Goal: Obtain resource: Obtain resource

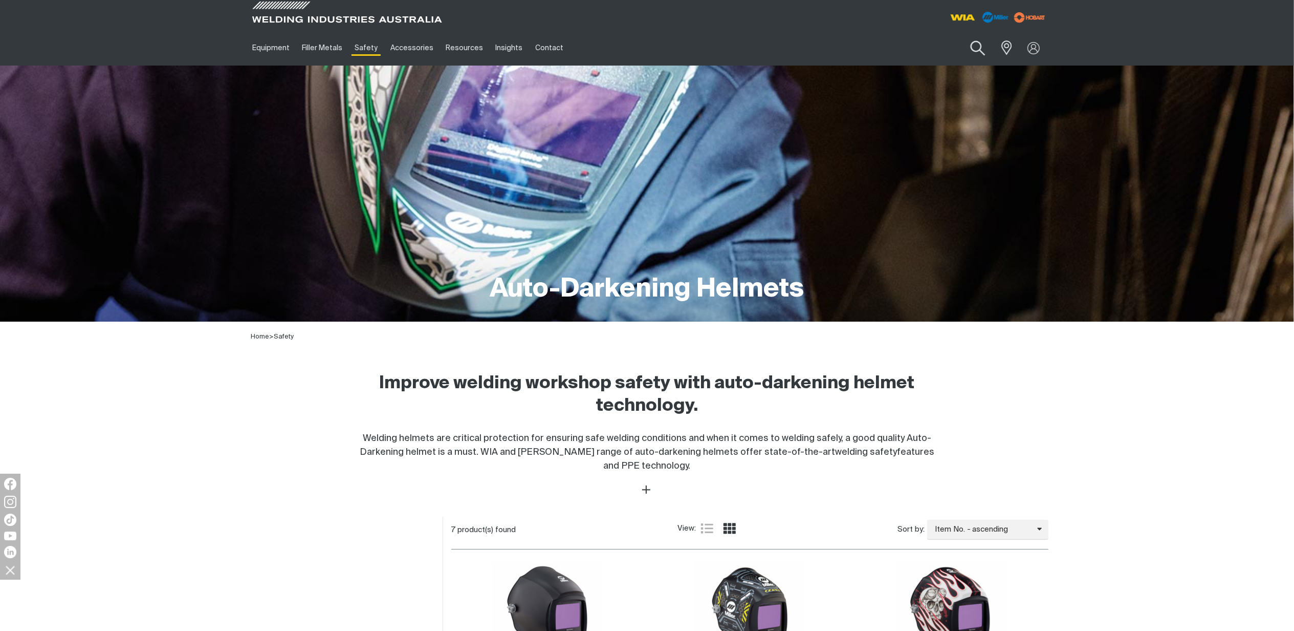
click at [979, 44] on button "Search products" at bounding box center [977, 48] width 41 height 29
click at [901, 48] on input "Search" at bounding box center [916, 47] width 158 height 23
paste input "770237P"
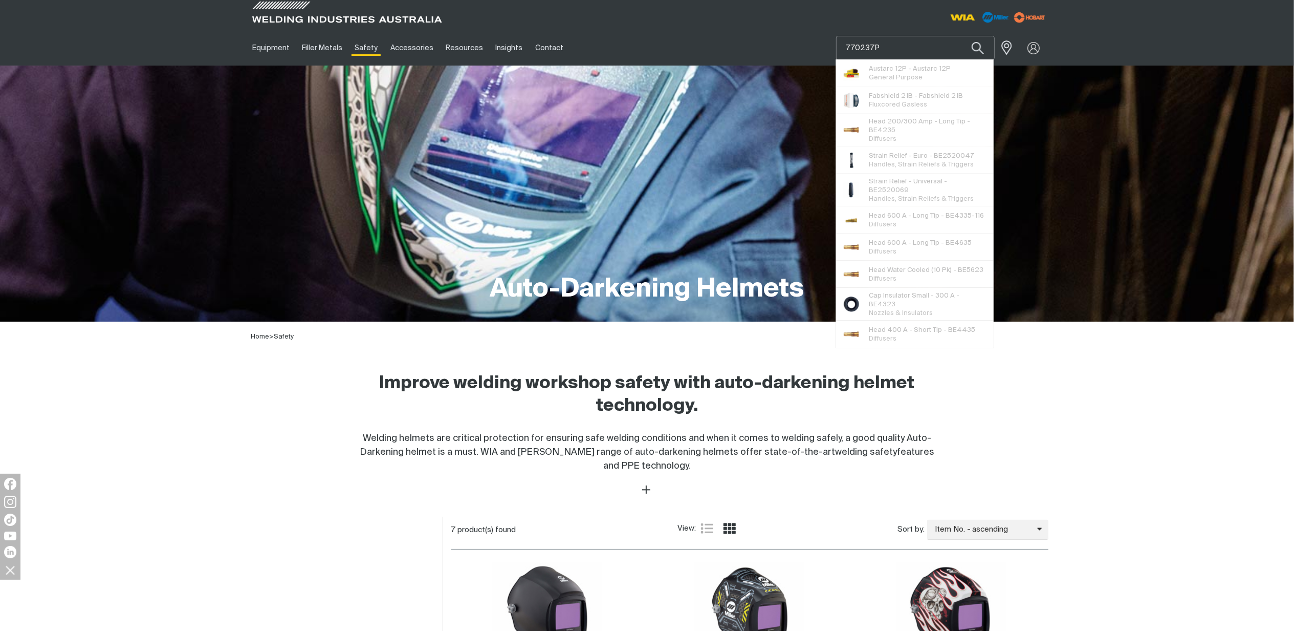
type input "770237P"
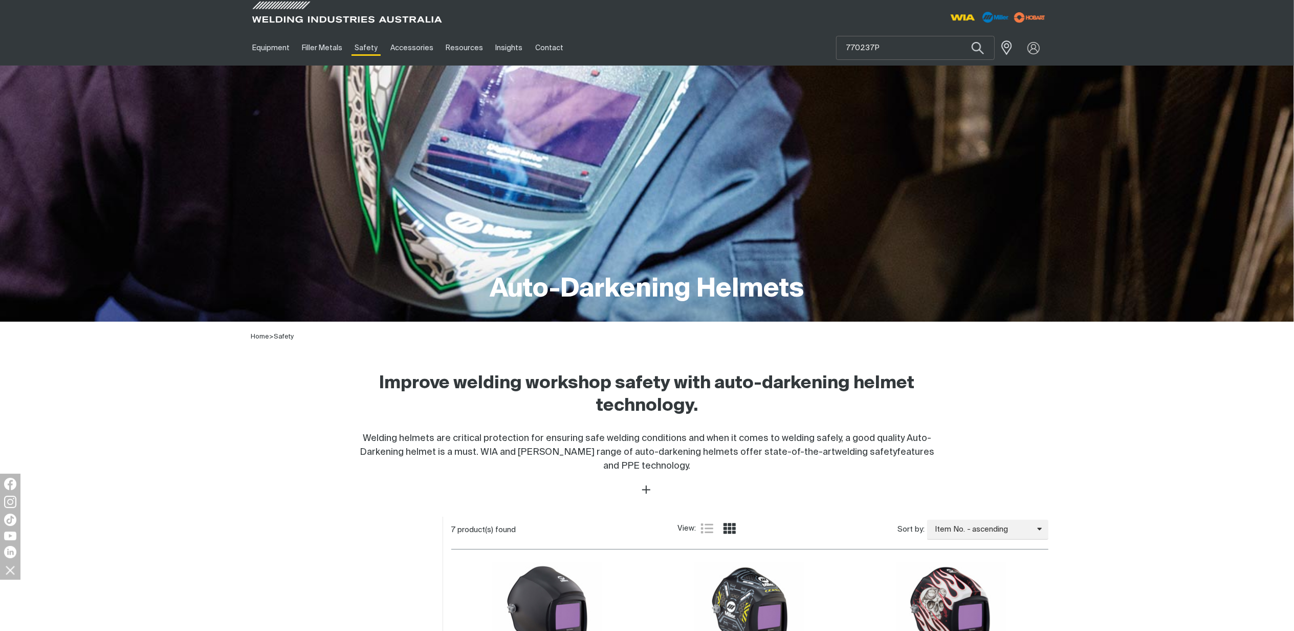
click at [1162, 354] on div "Auto-Darkening Helmets Home > Safety Improve welding workshop safety with auto-…" at bounding box center [647, 280] width 1294 height 429
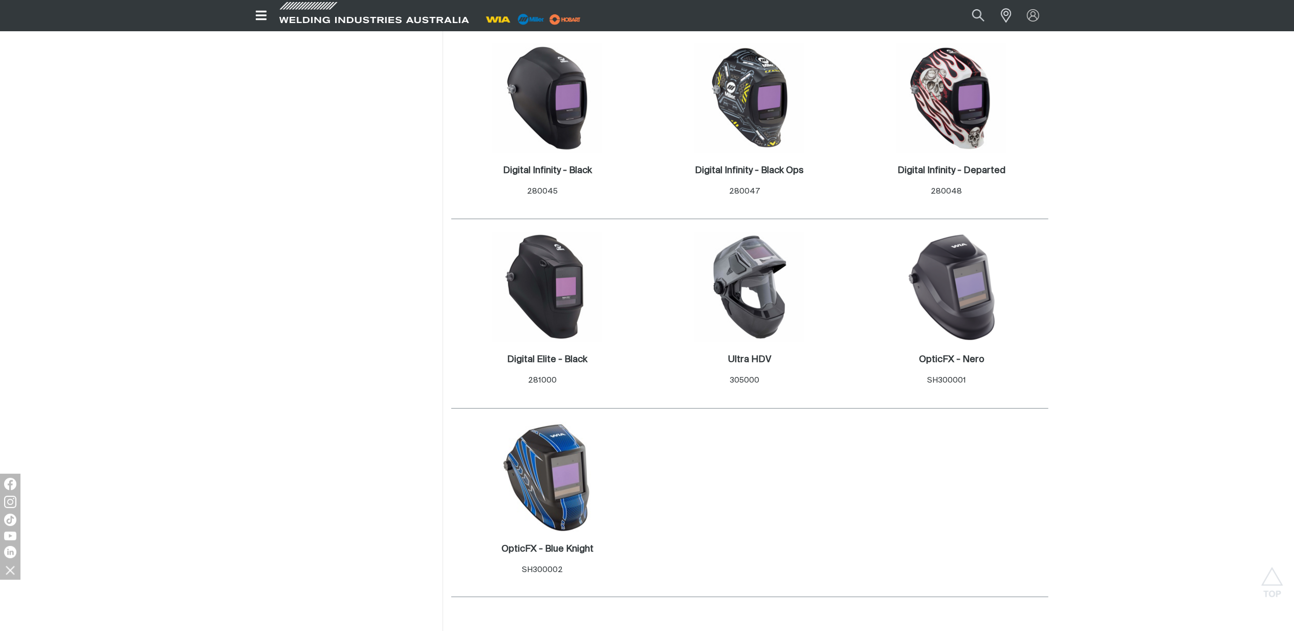
scroll to position [546, 0]
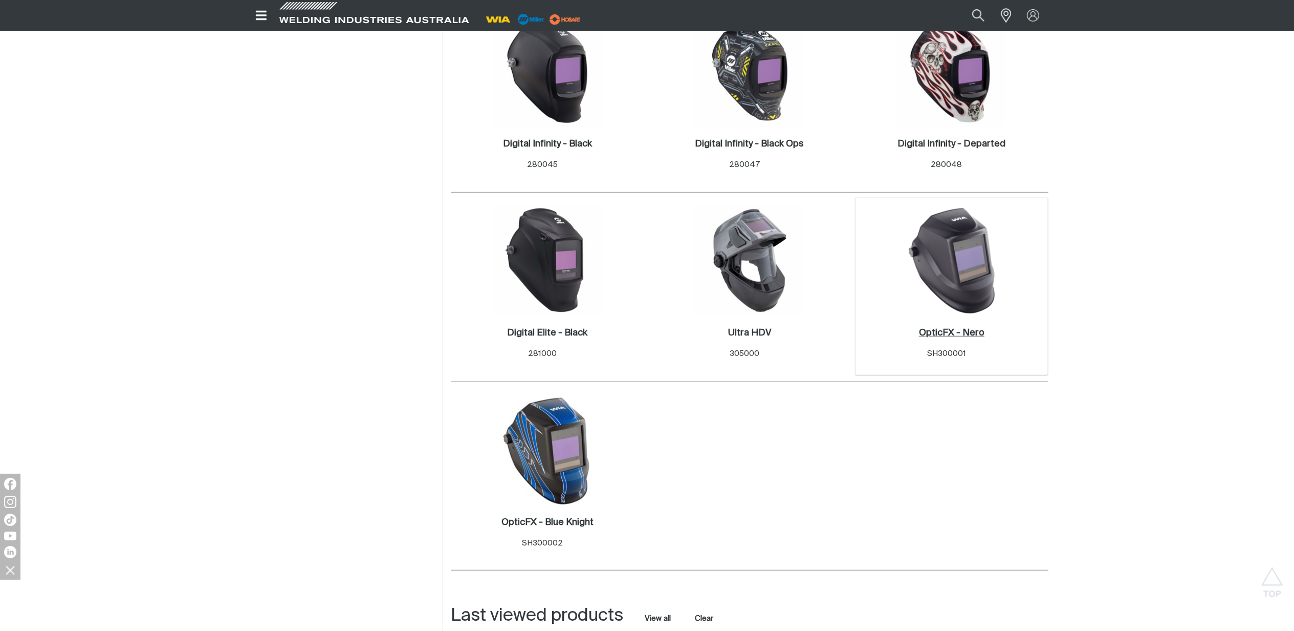
click at [965, 332] on h2 "OpticFX - Nero ." at bounding box center [952, 332] width 66 height 9
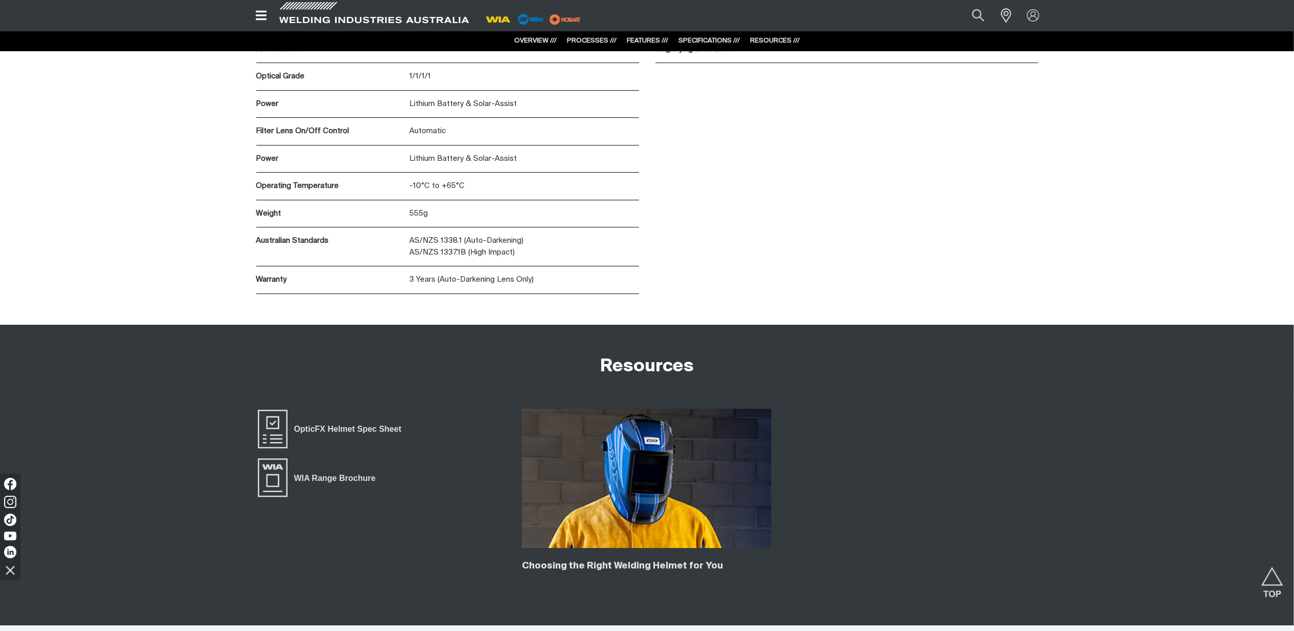
scroll to position [3275, 0]
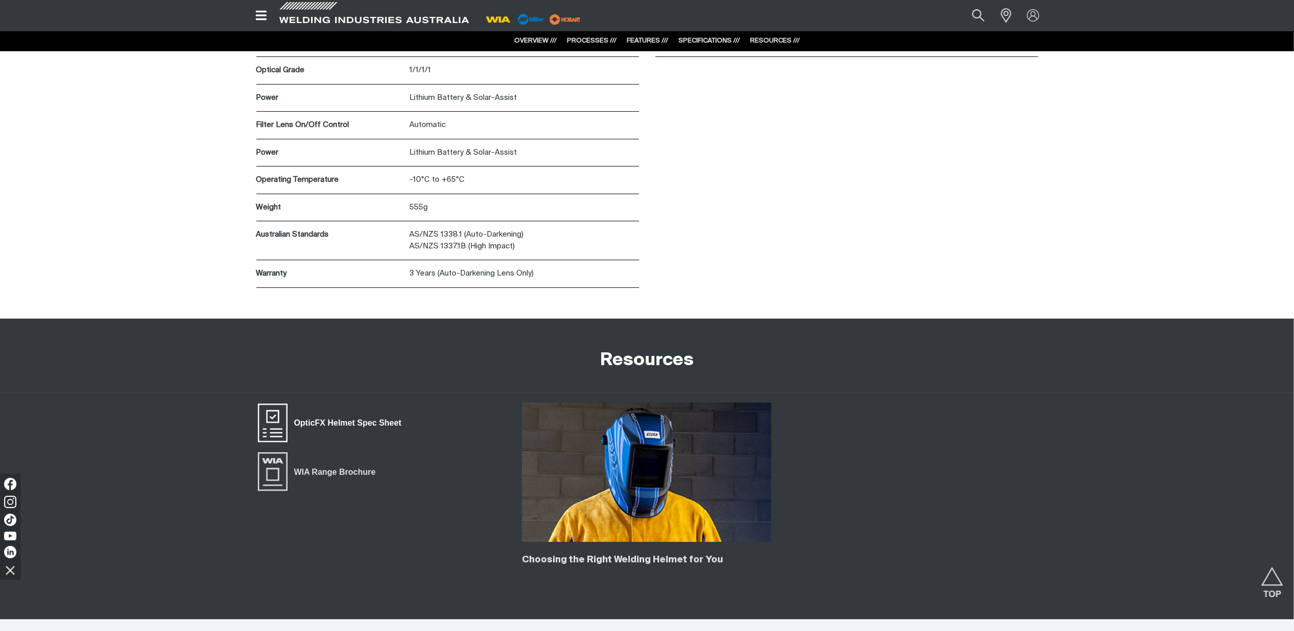
click at [338, 424] on span "OpticFX Helmet Spec Sheet" at bounding box center [348, 422] width 120 height 13
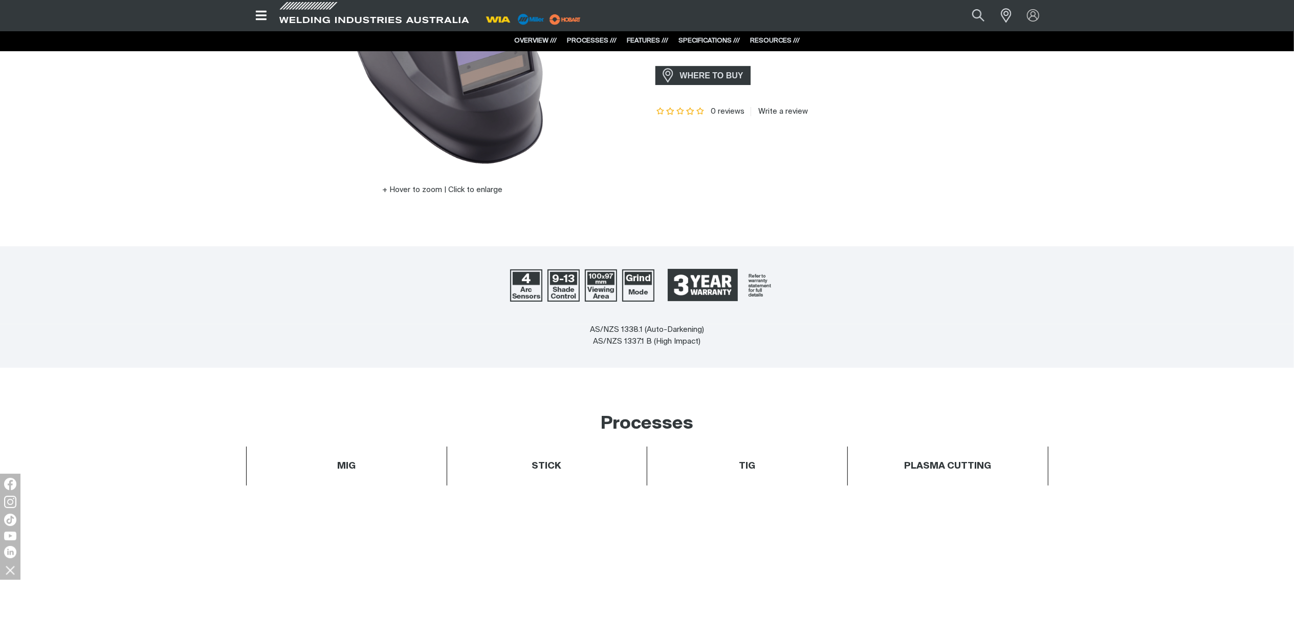
scroll to position [0, 0]
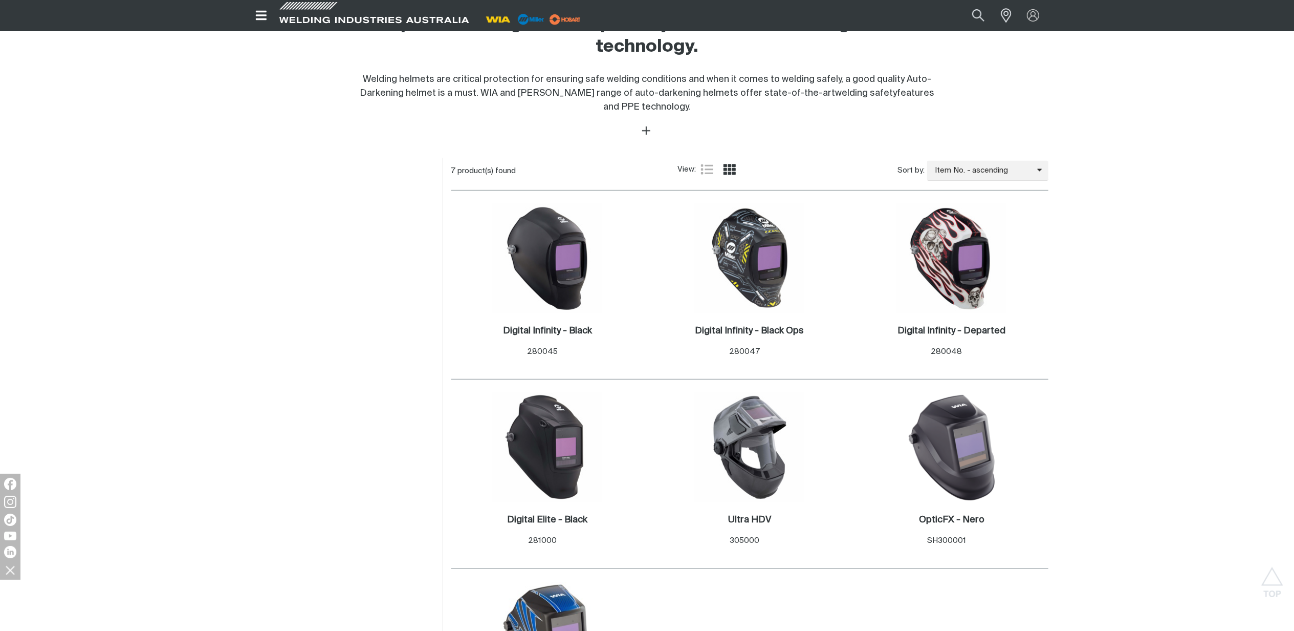
scroll to position [341, 0]
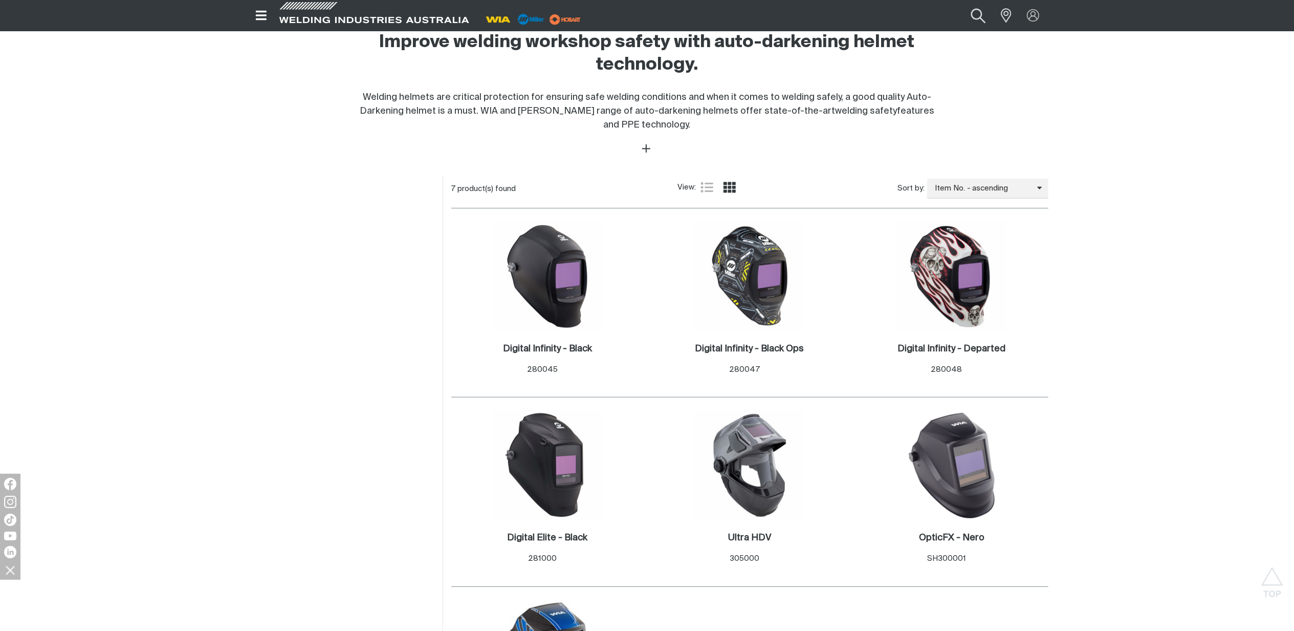
click at [983, 18] on button "Search products" at bounding box center [978, 16] width 41 height 28
click at [904, 13] on input "Search" at bounding box center [916, 16] width 158 height 22
click at [902, 17] on input "Search" at bounding box center [916, 16] width 158 height 22
drag, startPoint x: 877, startPoint y: 13, endPoint x: 830, endPoint y: 13, distance: 47.6
click at [830, 13] on div "Search 271328 When search results are available use up and down arrows to revie…" at bounding box center [915, 15] width 268 height 31
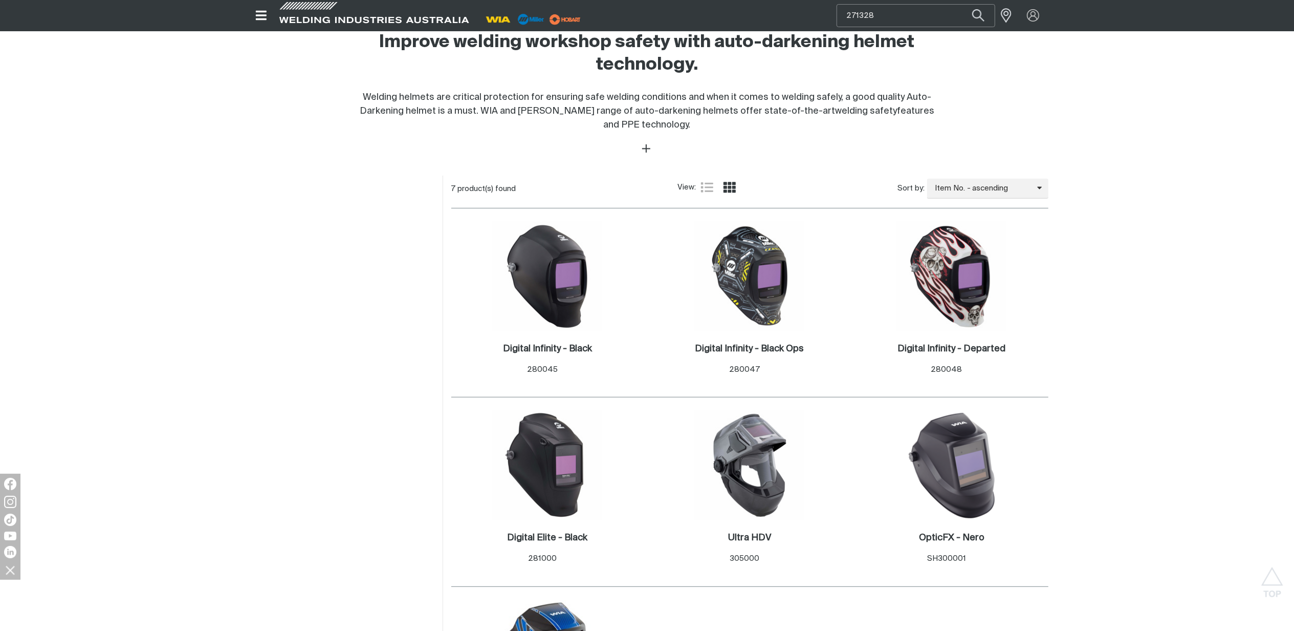
paste input "16335"
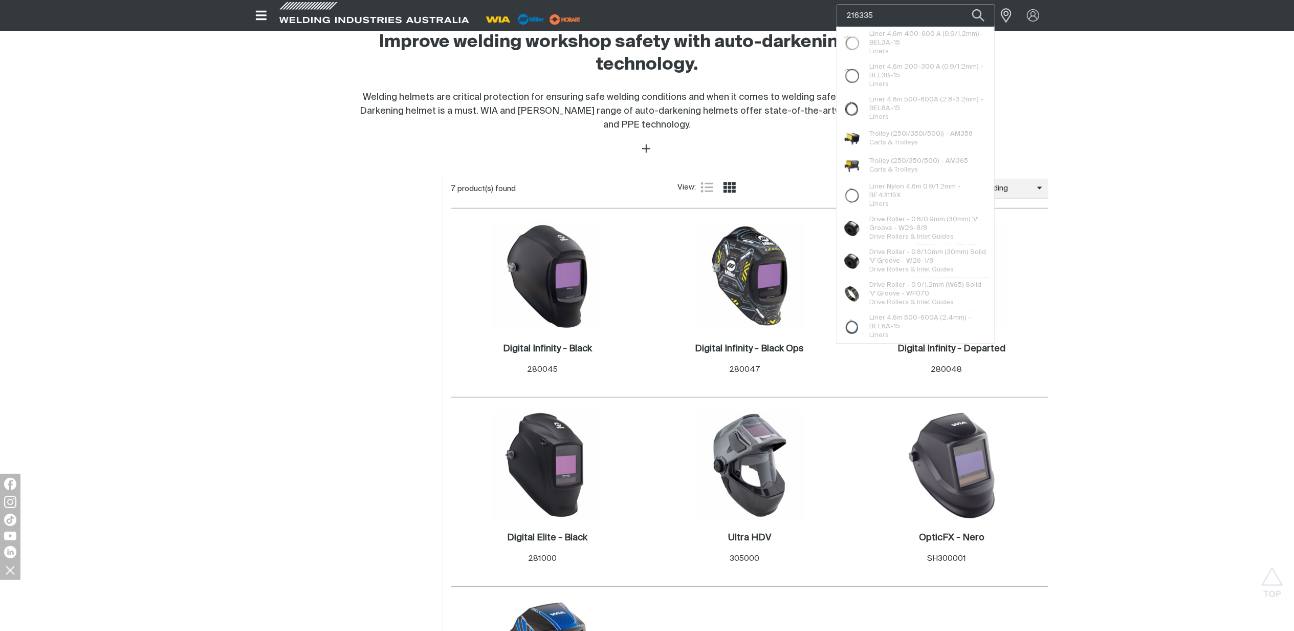
type input "216335"
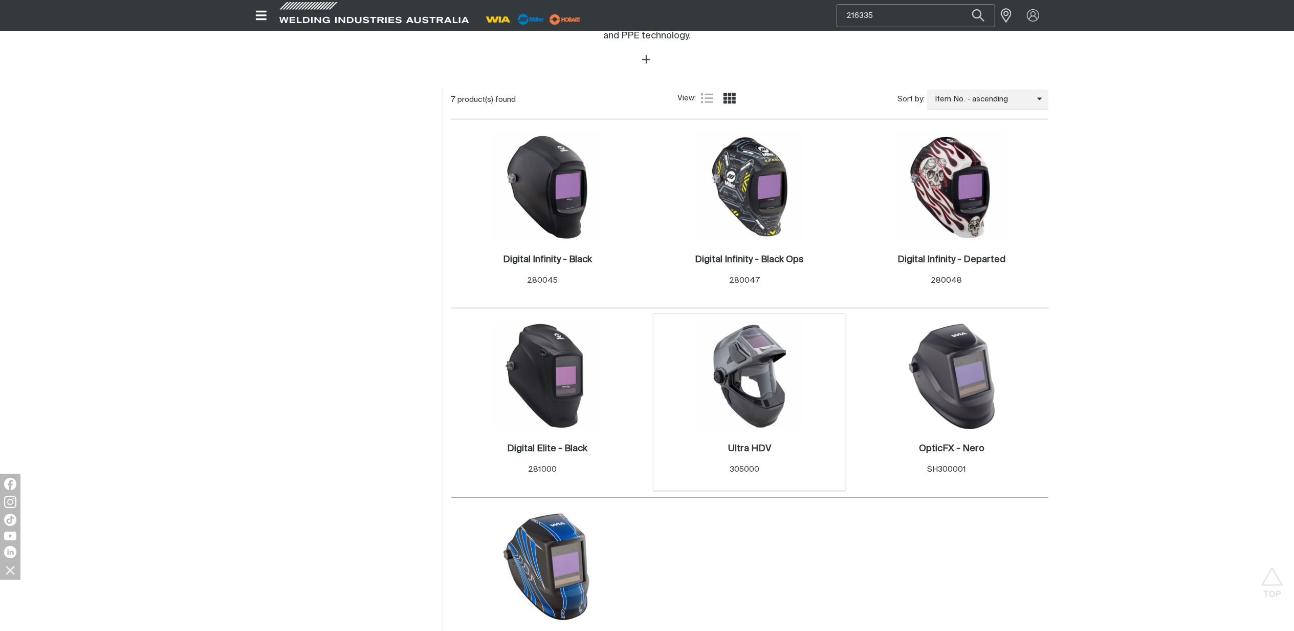
scroll to position [546, 0]
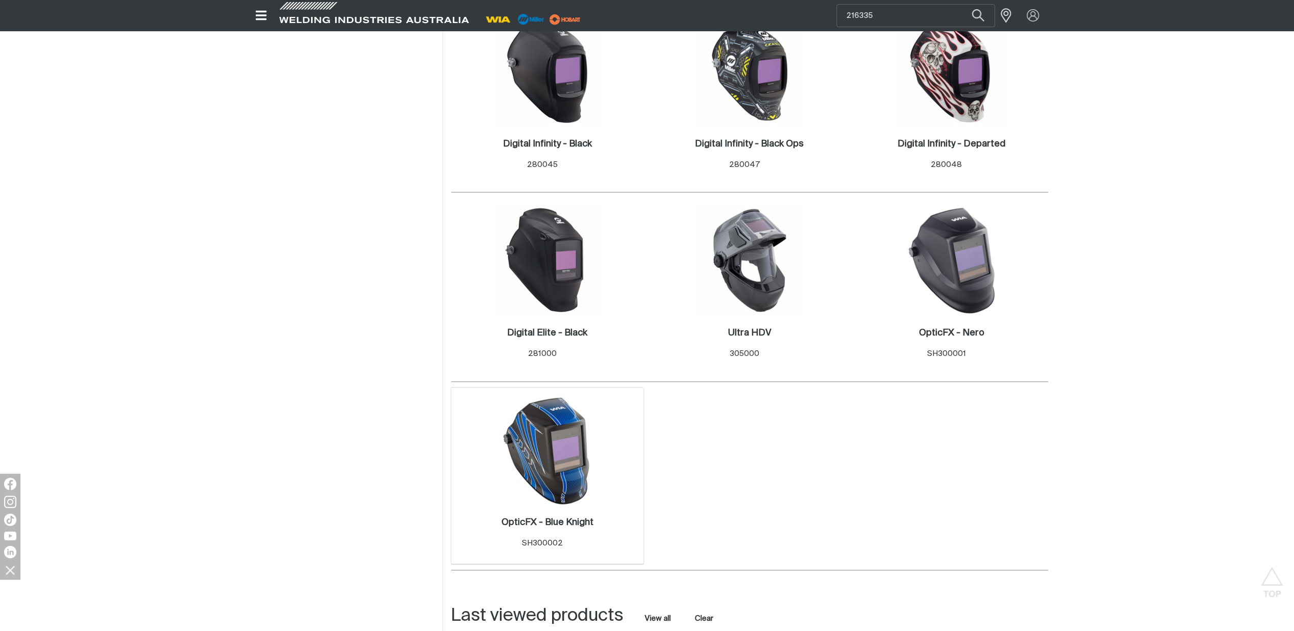
click at [568, 514] on div "OpticFX - Blue Knight . Item No. SH300002" at bounding box center [548, 534] width 183 height 45
click at [570, 524] on h2 "OpticFX - Blue Knight ." at bounding box center [548, 521] width 92 height 9
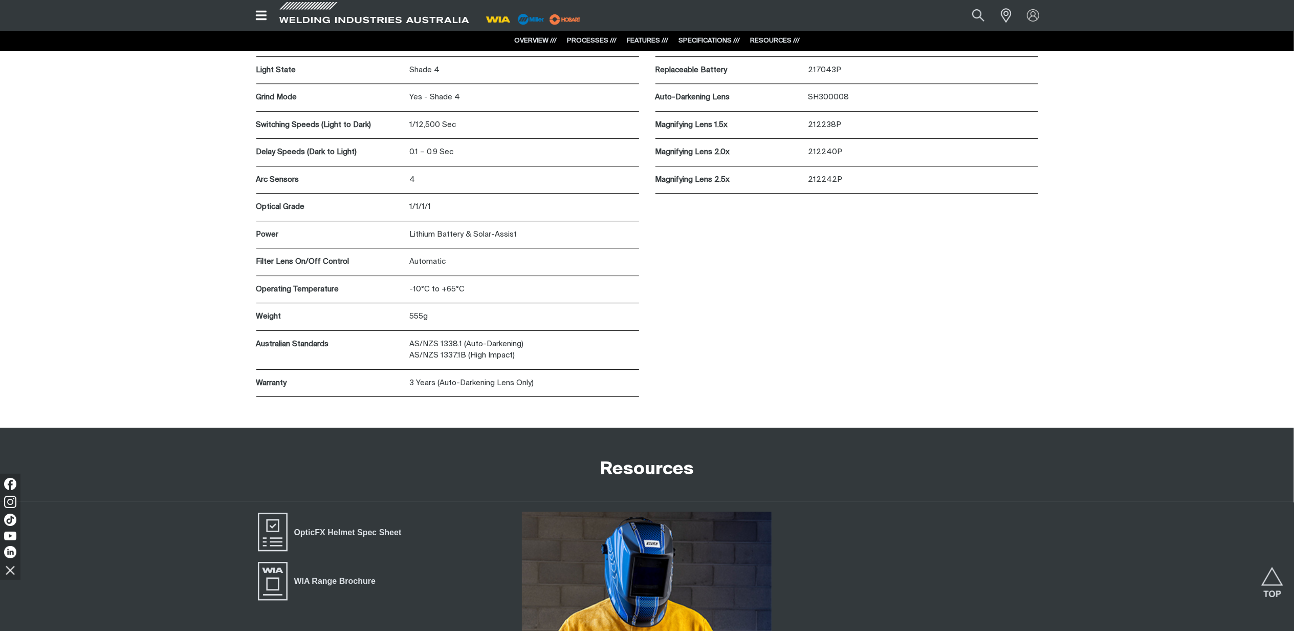
scroll to position [3412, 0]
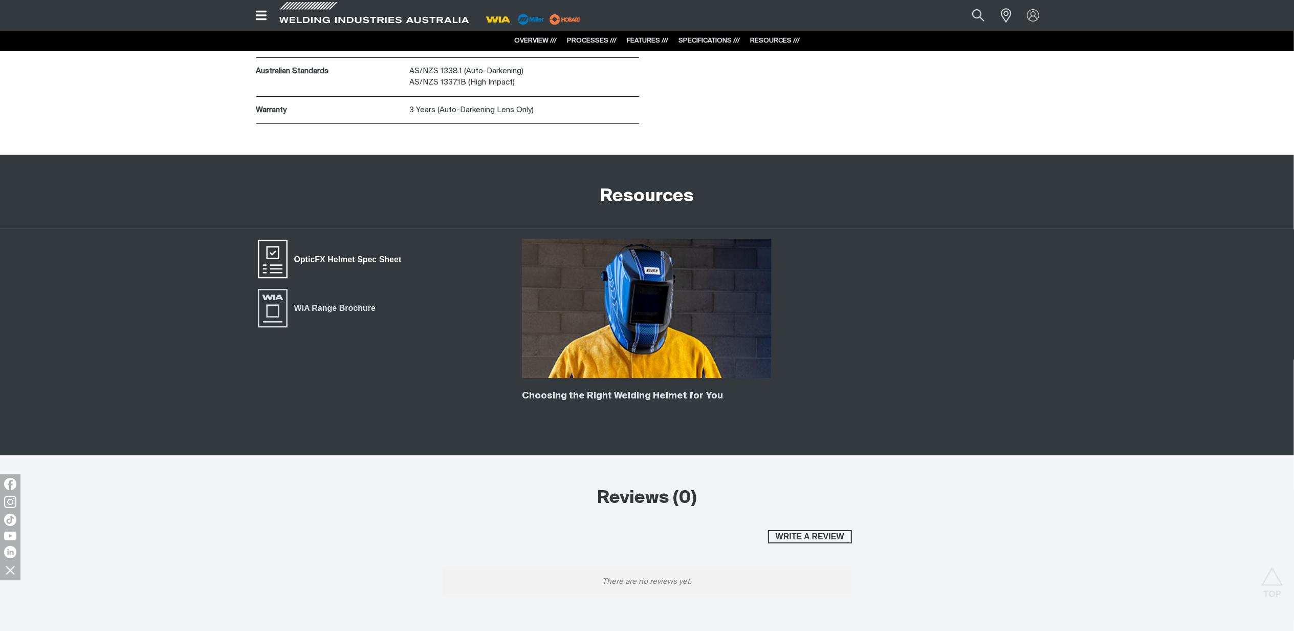
click at [358, 260] on span "OpticFX Helmet Spec Sheet" at bounding box center [348, 259] width 120 height 13
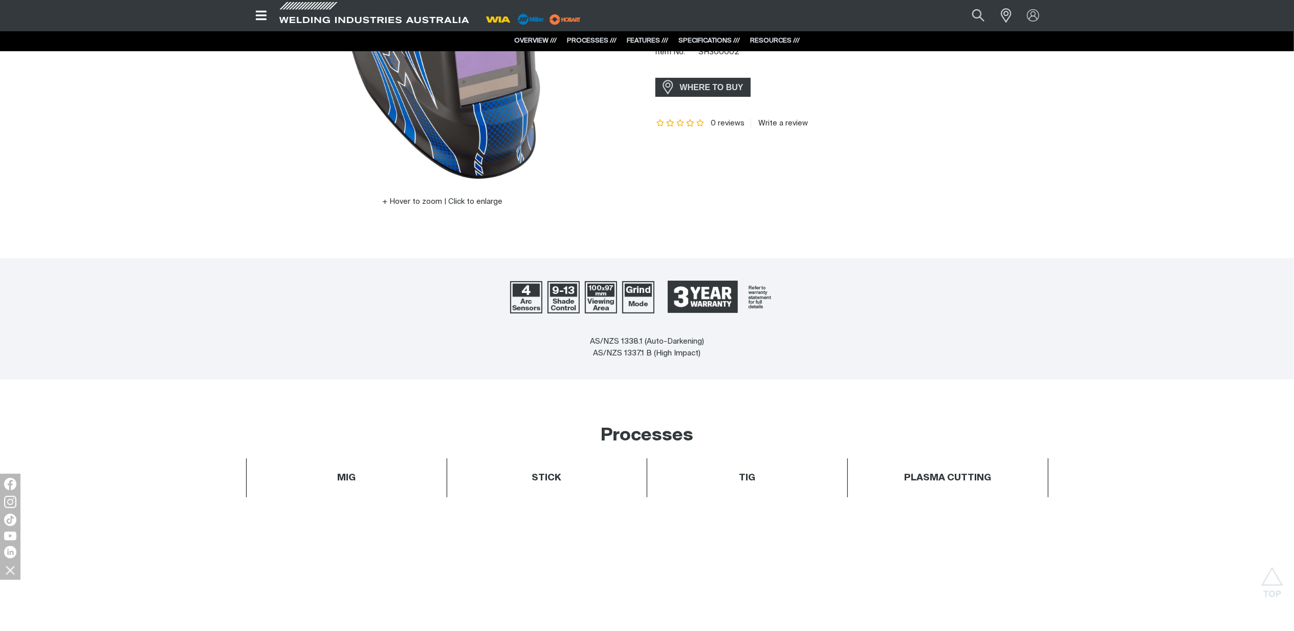
scroll to position [0, 0]
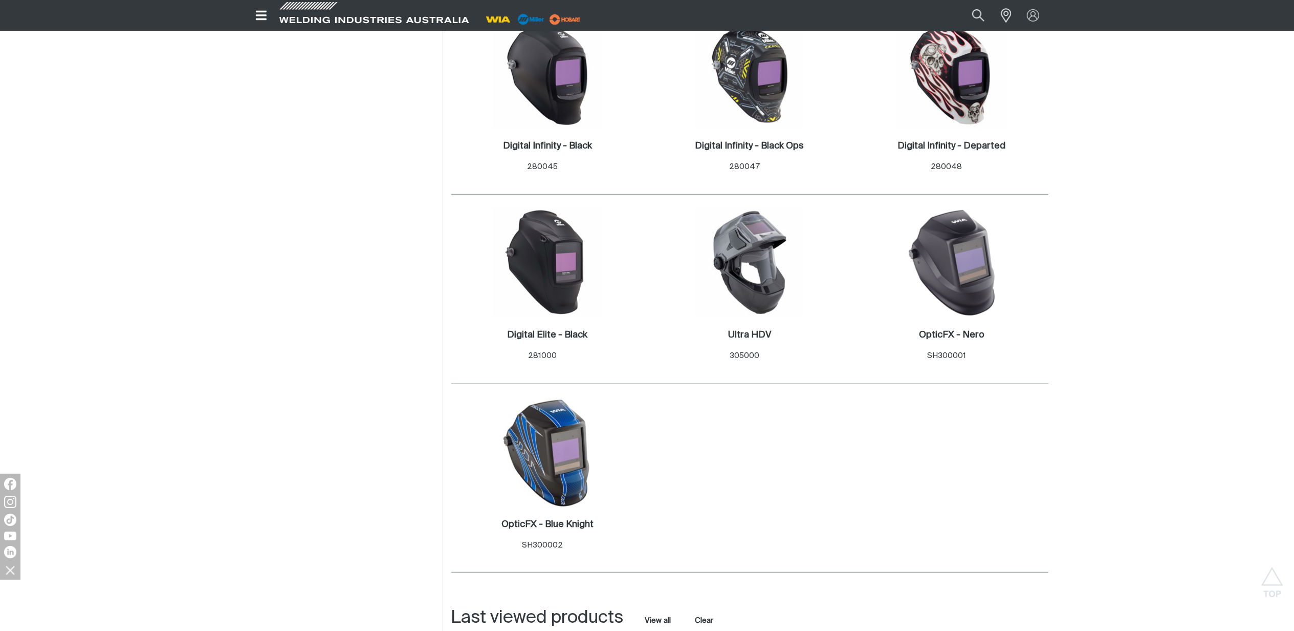
scroll to position [546, 0]
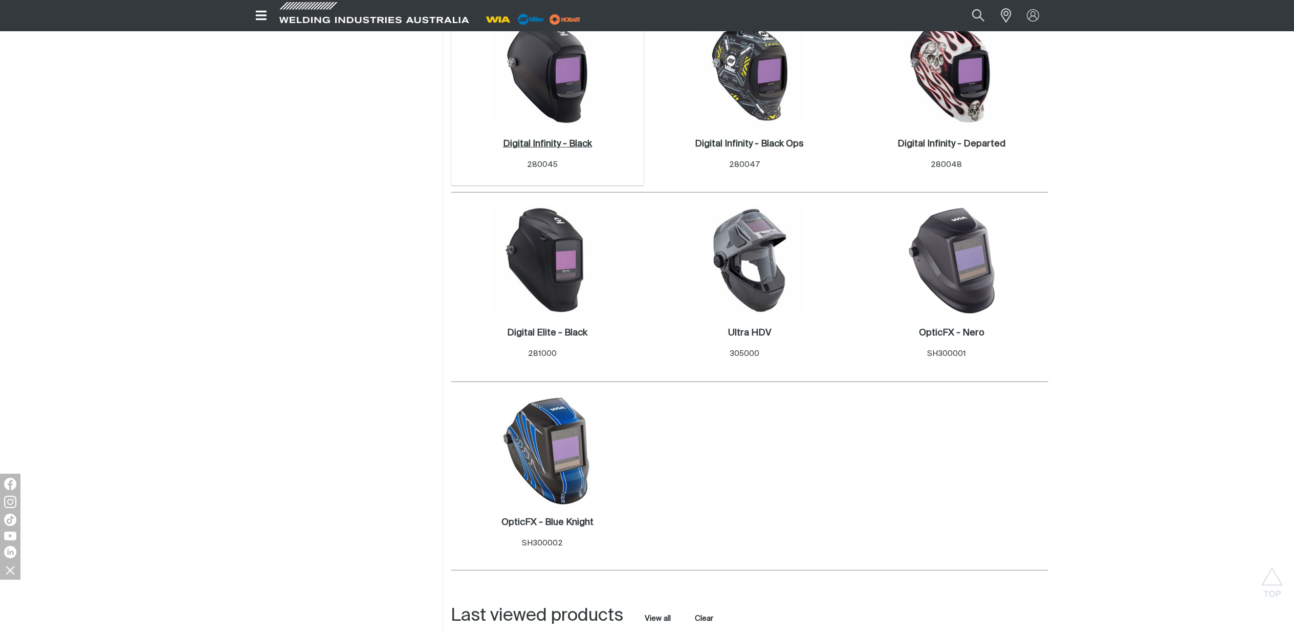
click at [550, 141] on h2 "Digital Infinity - Black ." at bounding box center [547, 143] width 89 height 9
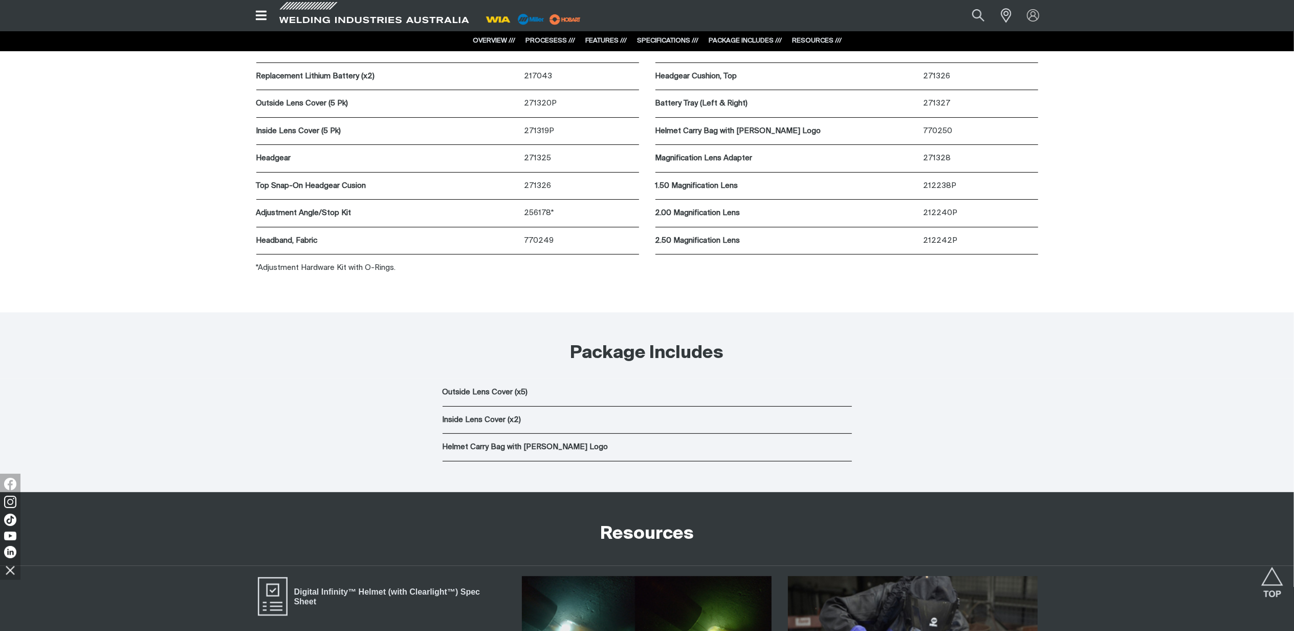
scroll to position [4230, 0]
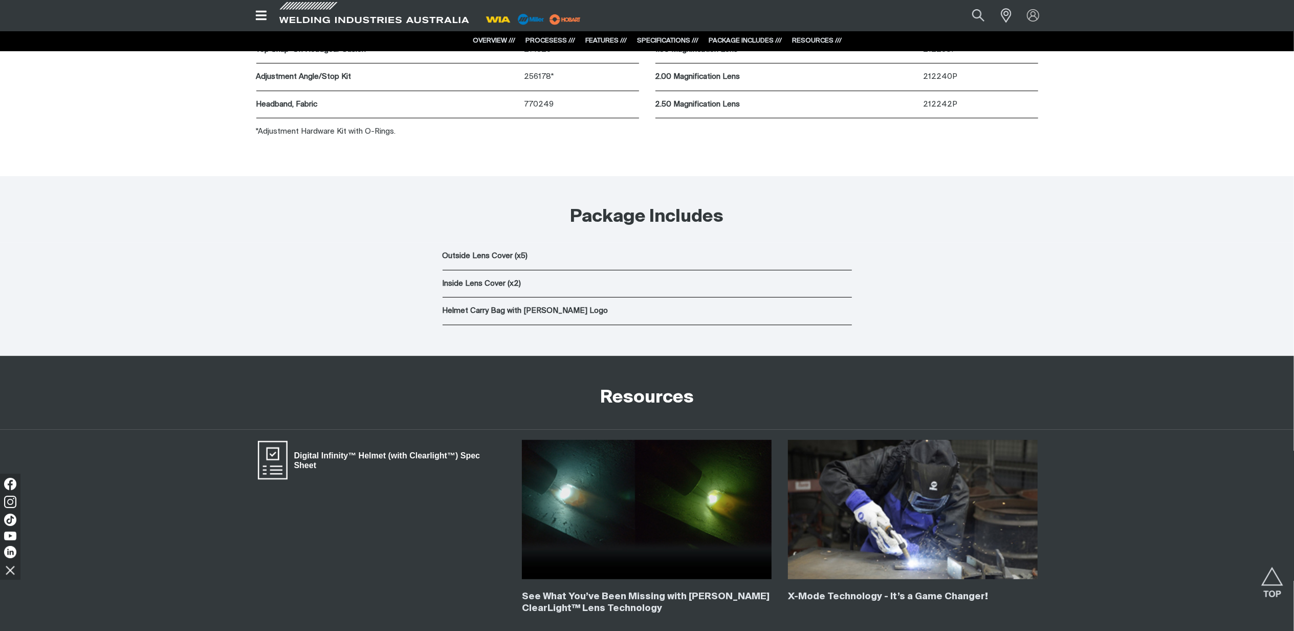
click at [363, 455] on span "Digital Infinity™ Helmet (with Clearlight™) Spec Sheet" at bounding box center [397, 459] width 219 height 23
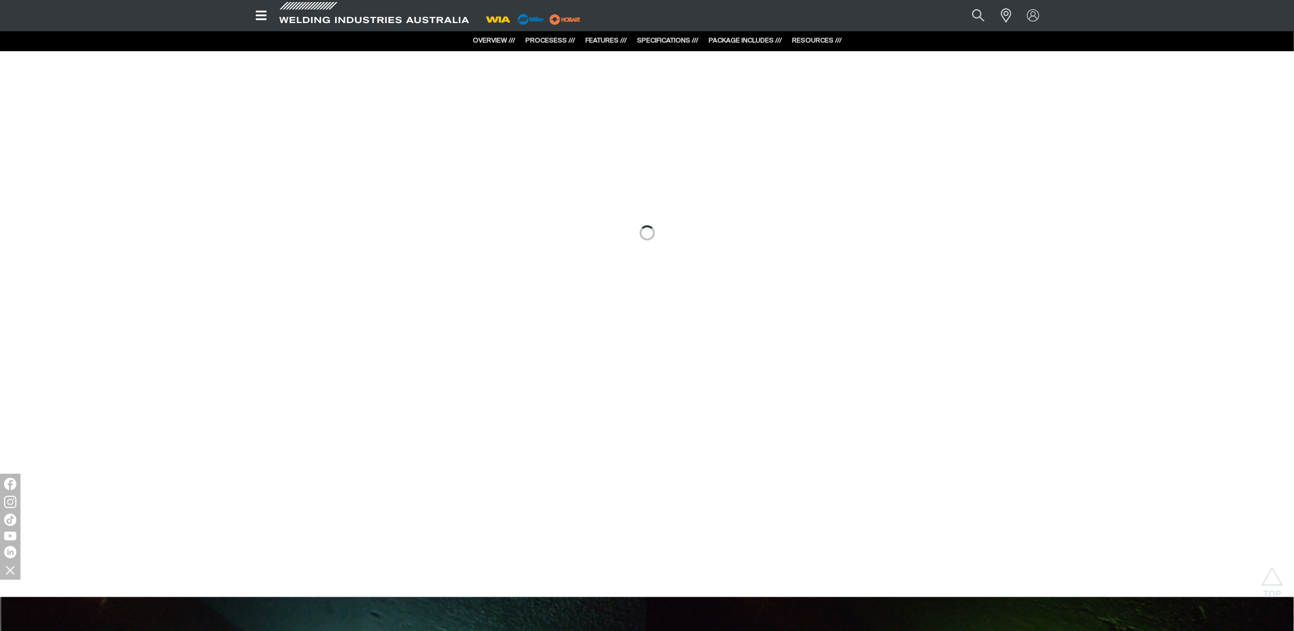
scroll to position [887, 0]
